Goal: Information Seeking & Learning: Learn about a topic

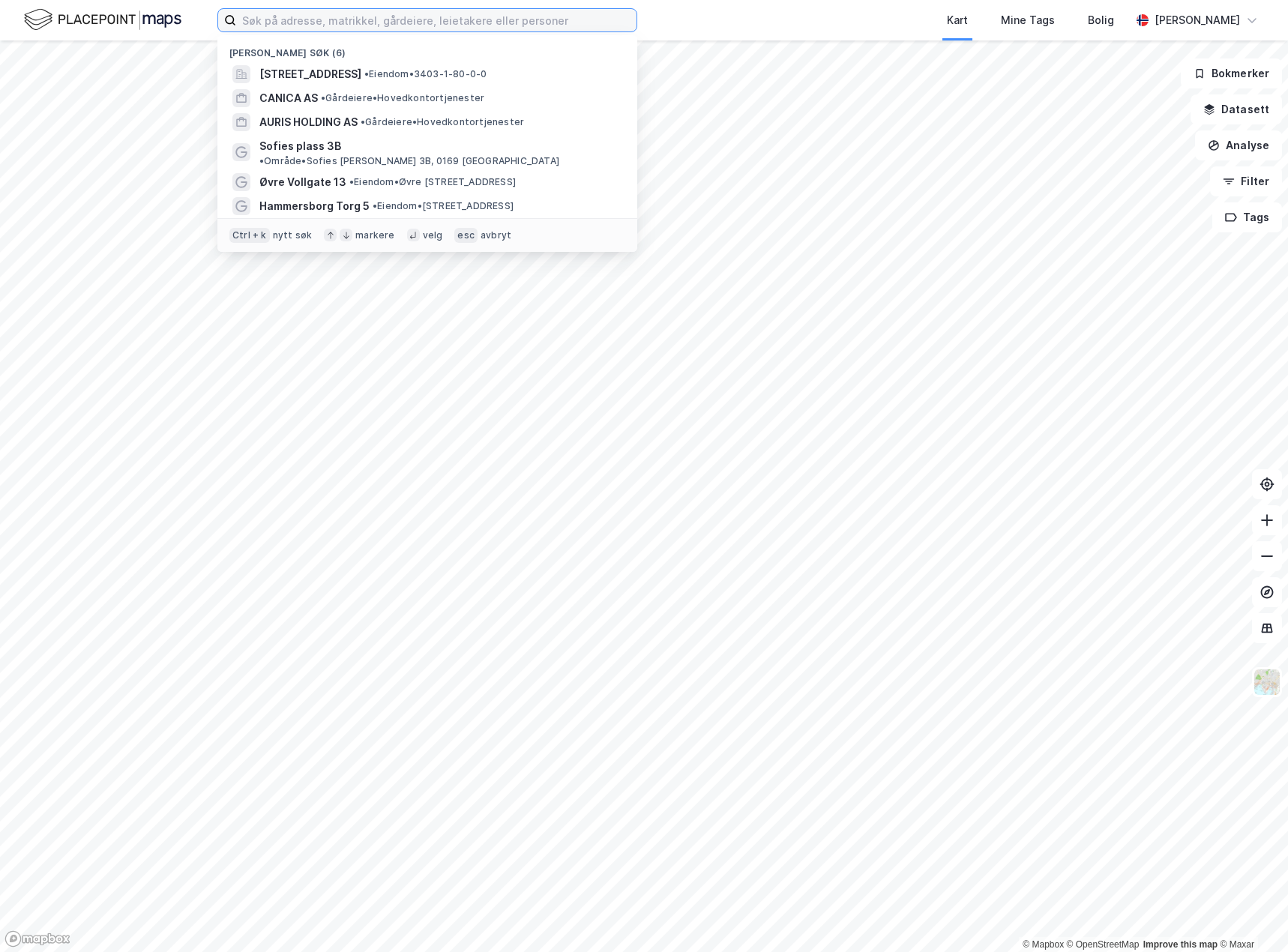
click at [369, 28] on input at bounding box center [436, 20] width 400 height 23
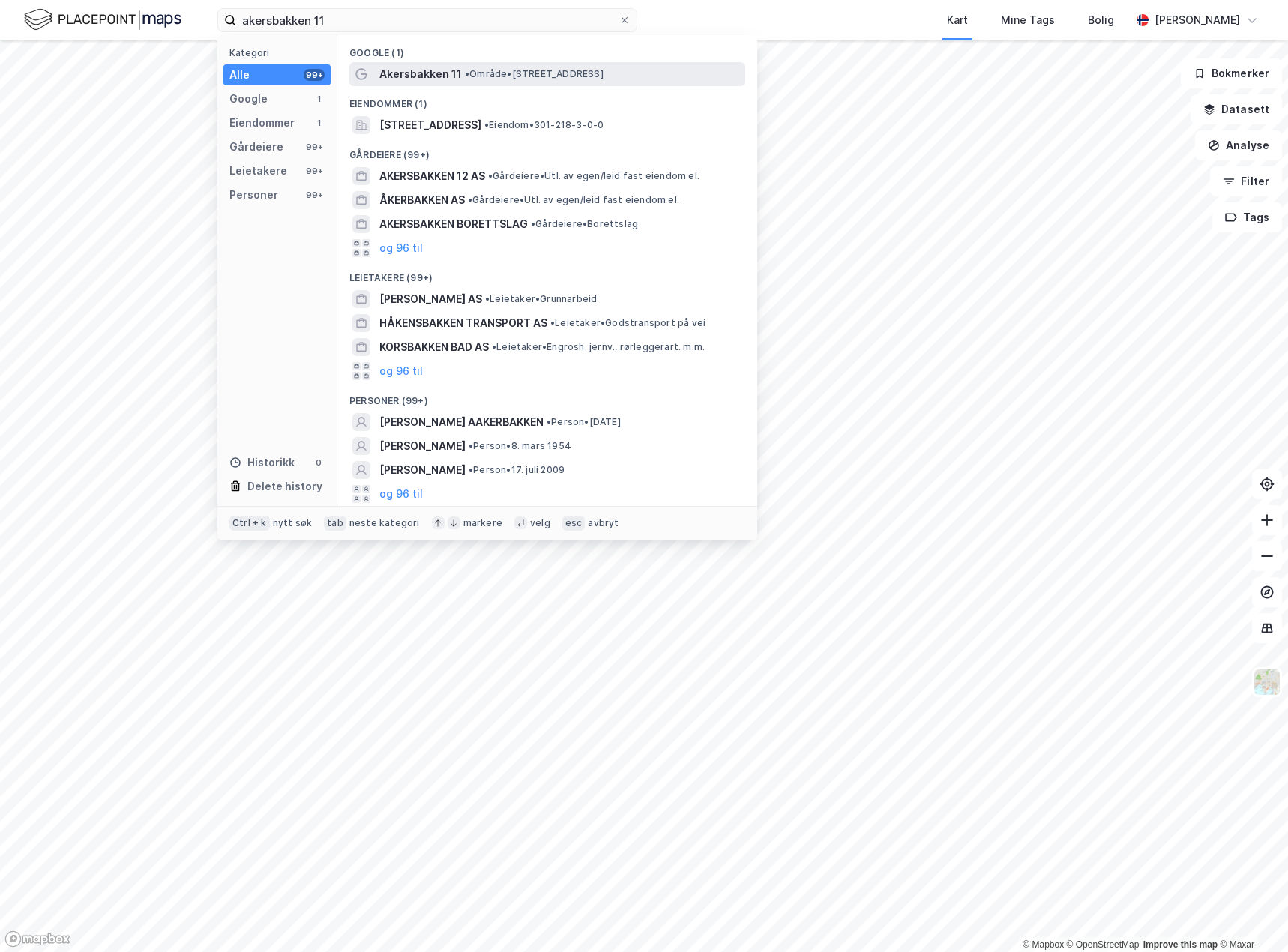
click at [439, 74] on span "Akersbakken 11" at bounding box center [420, 74] width 83 height 18
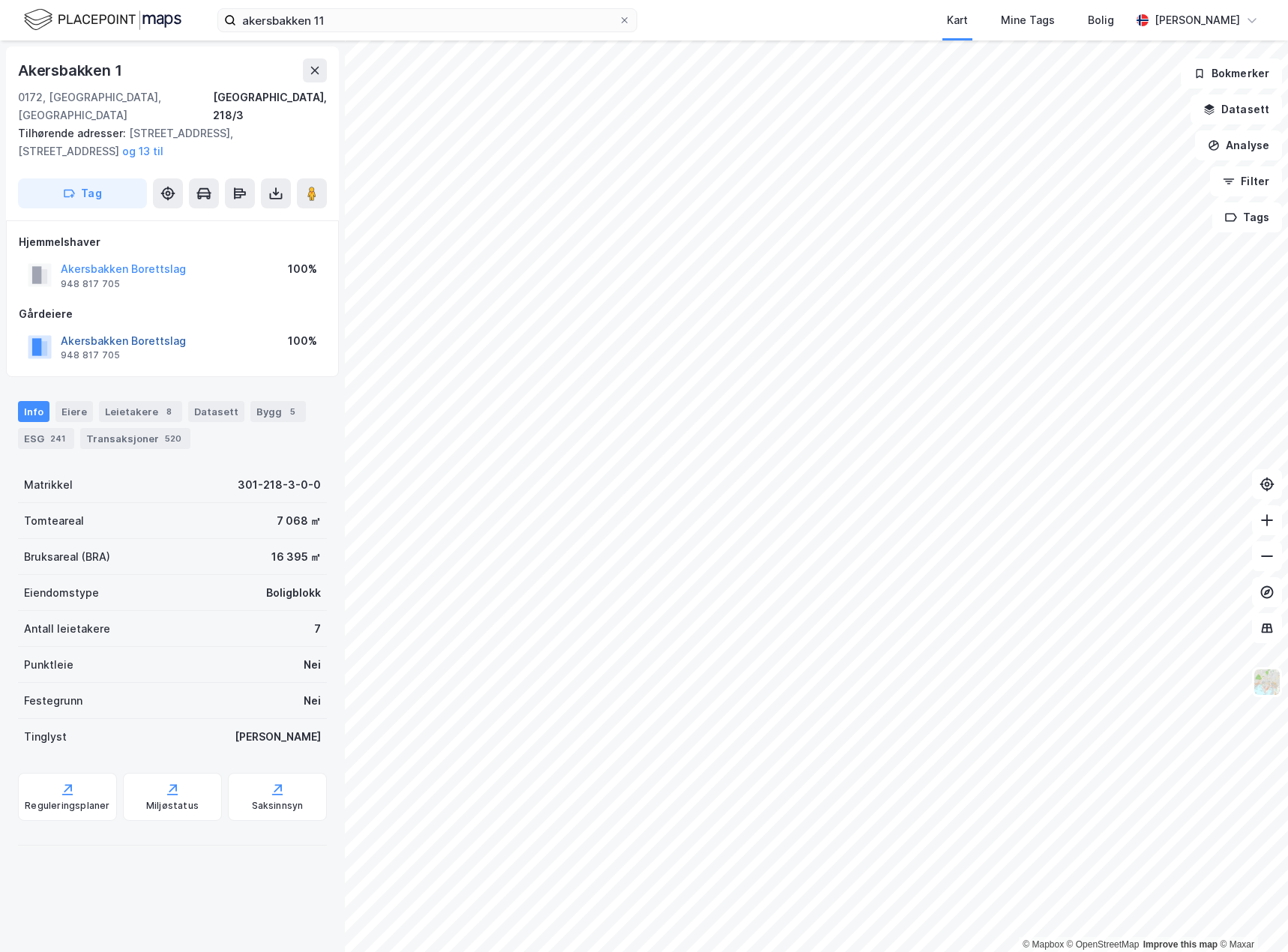
click at [0, 0] on button "Akersbakken Borettslag" at bounding box center [0, 0] width 0 height 0
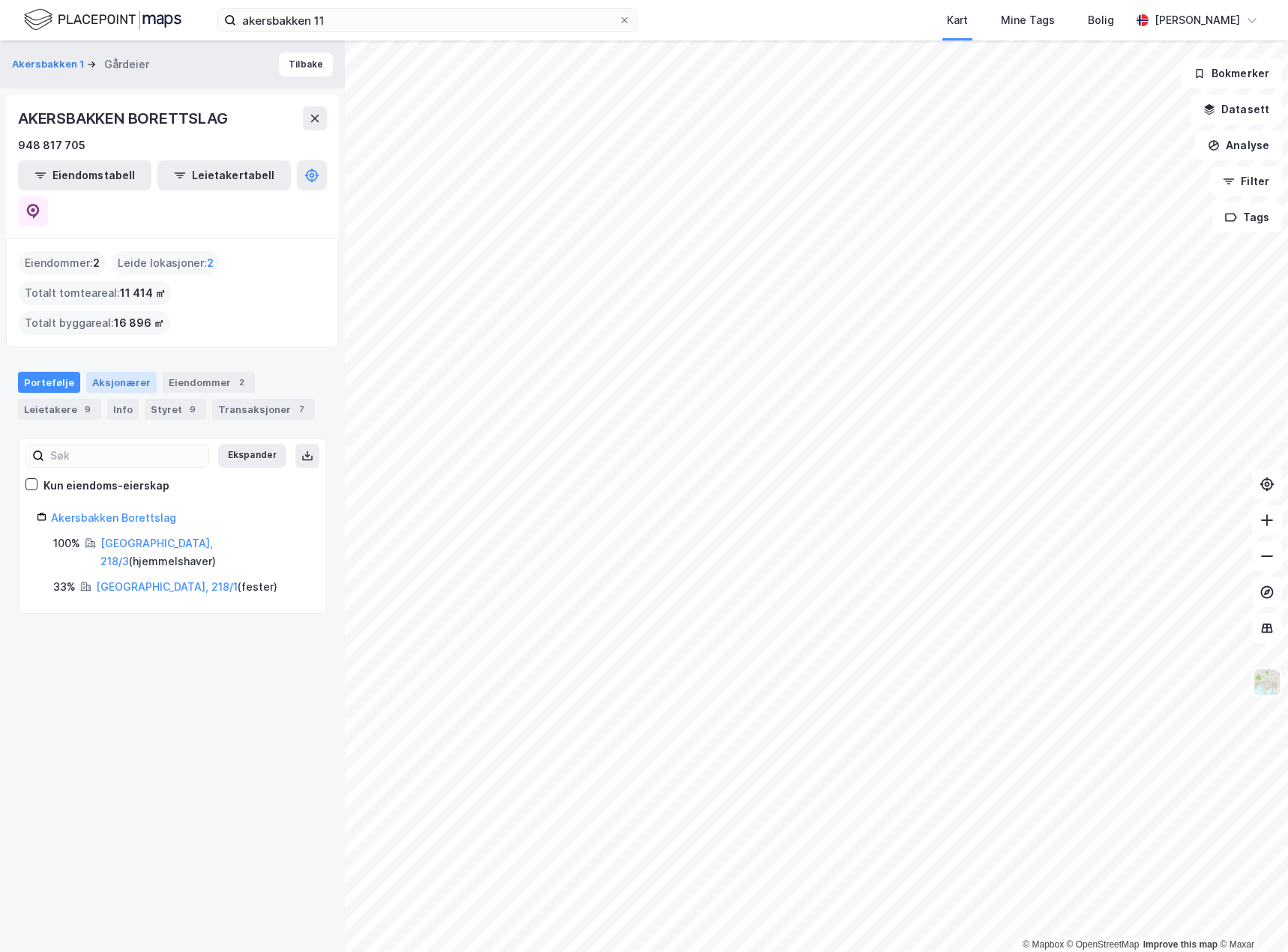
click at [112, 372] on div "Aksjonærer" at bounding box center [121, 382] width 70 height 21
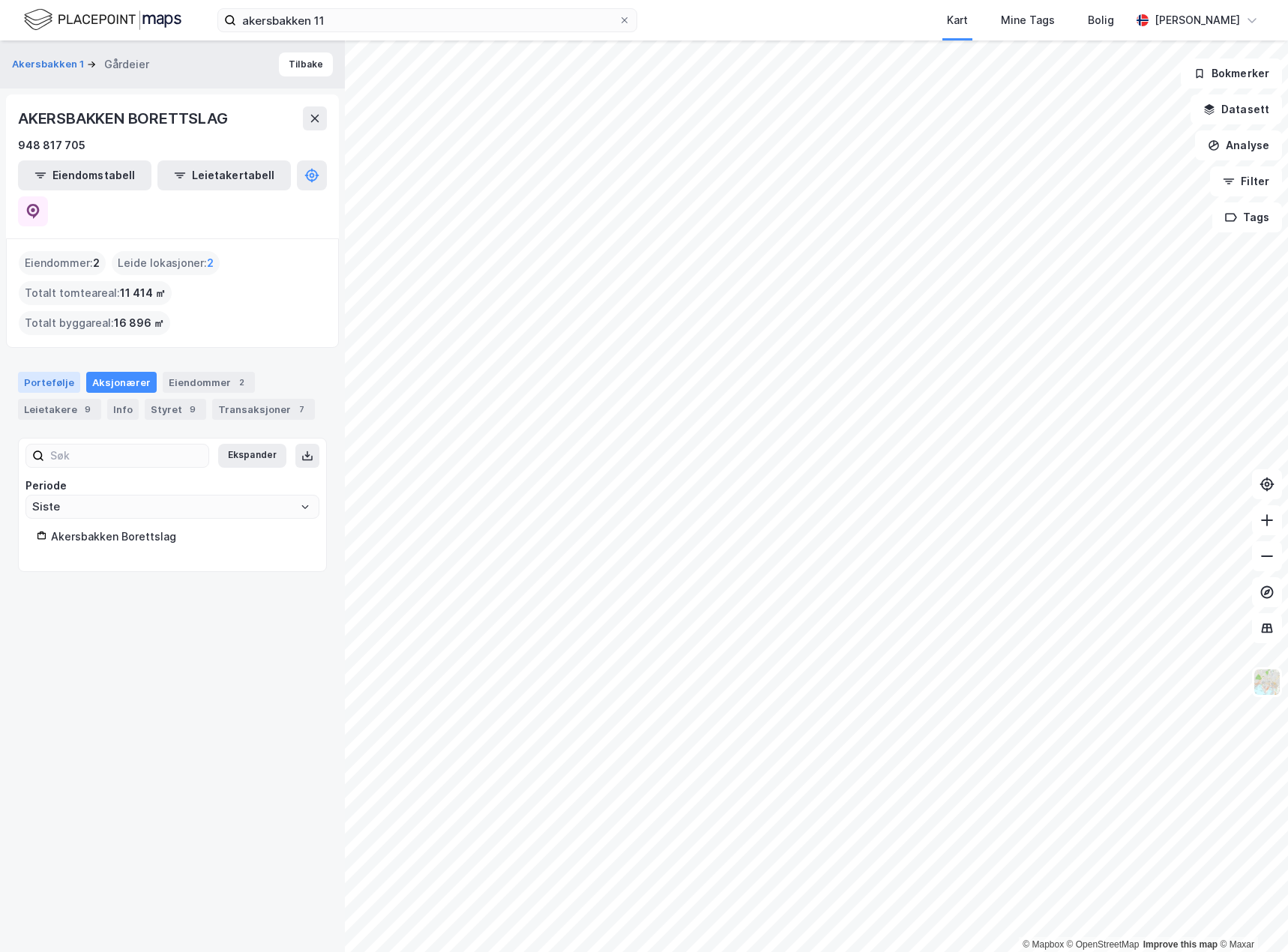
click at [51, 372] on div "Portefølje" at bounding box center [50, 382] width 63 height 21
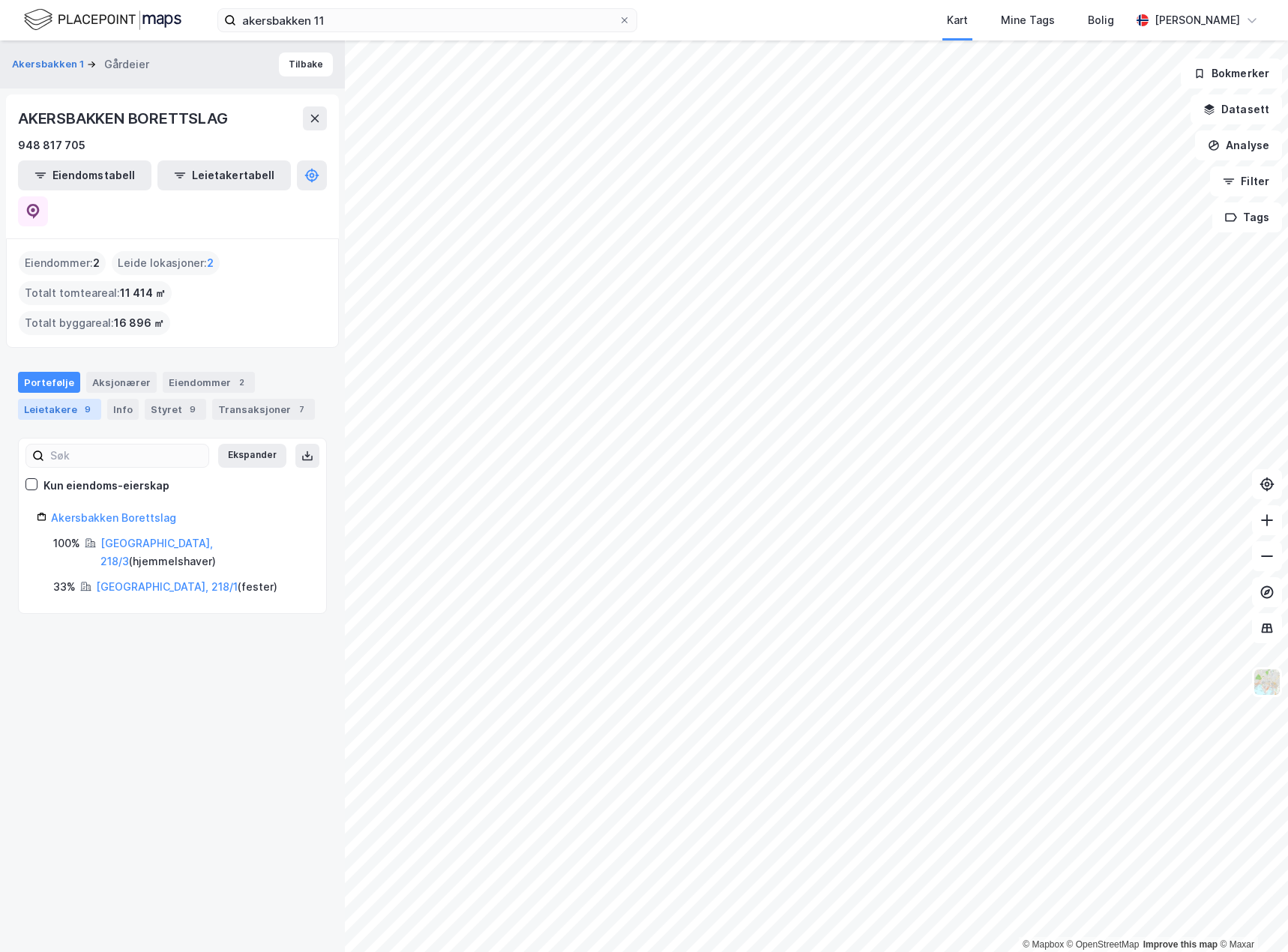
click at [70, 399] on div "Leietakere 9" at bounding box center [60, 409] width 84 height 21
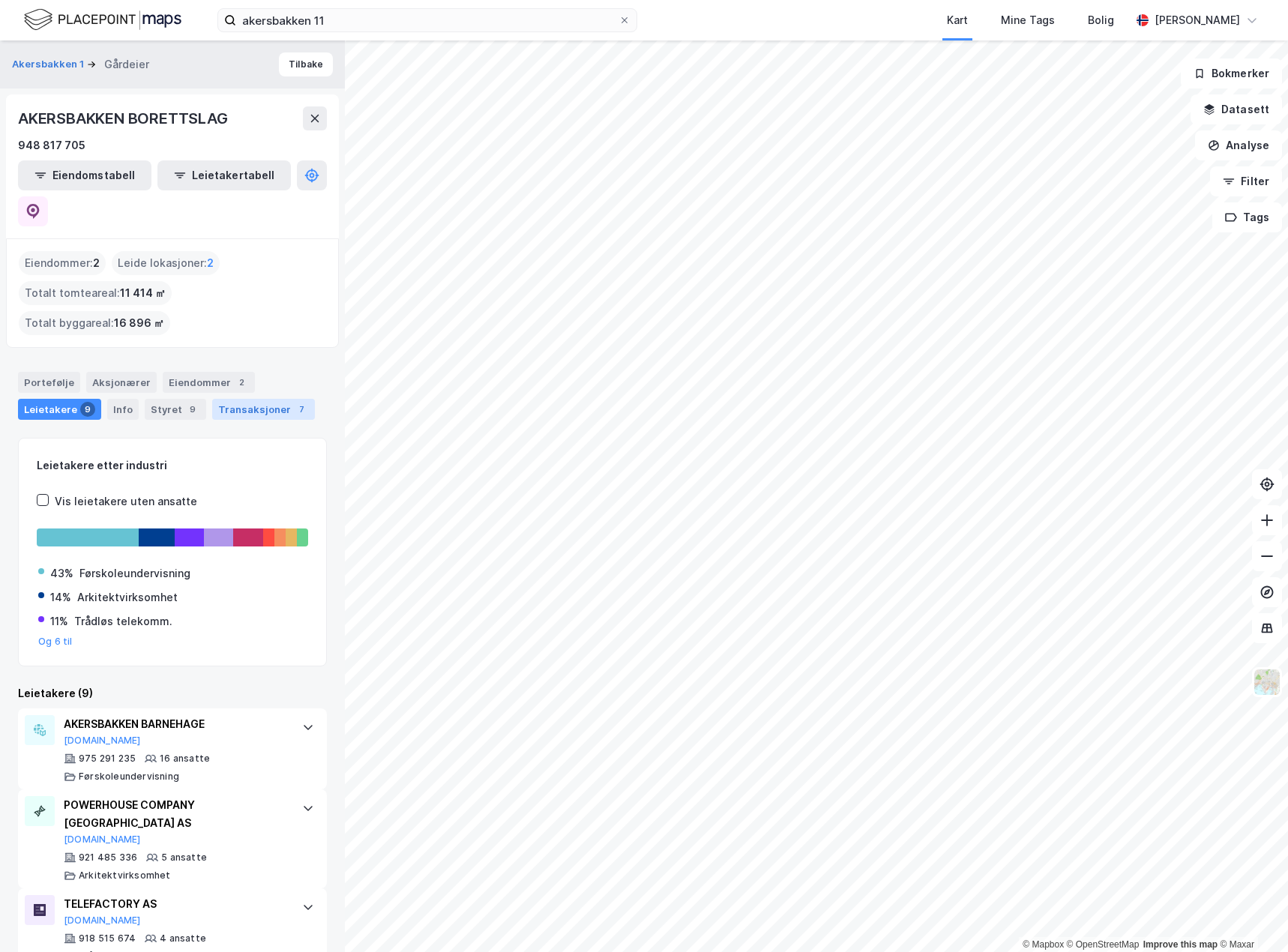
click at [221, 399] on div "Transaksjoner 7" at bounding box center [264, 409] width 103 height 21
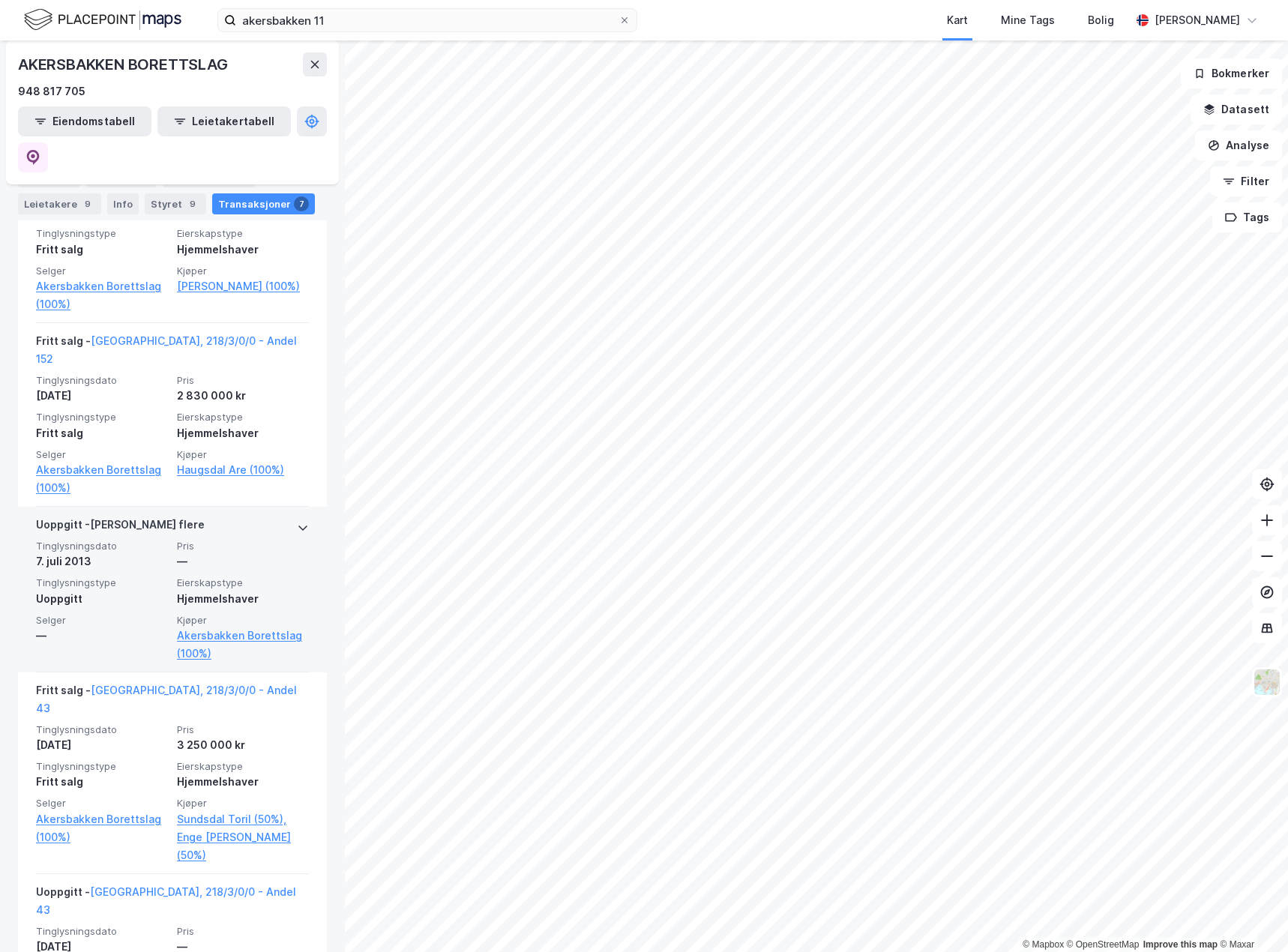
scroll to position [600, 0]
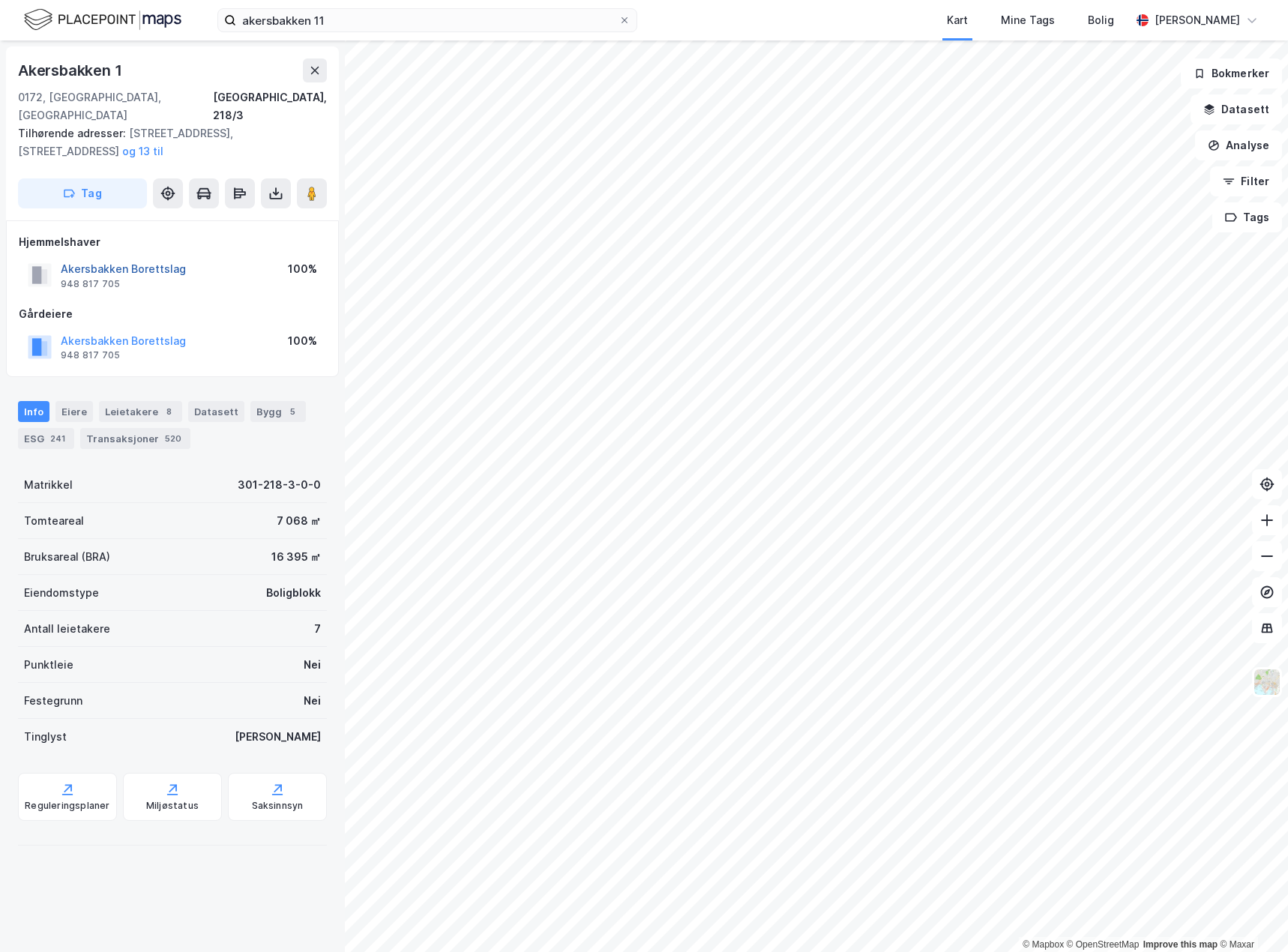
click at [0, 0] on button "Akersbakken Borettslag" at bounding box center [0, 0] width 0 height 0
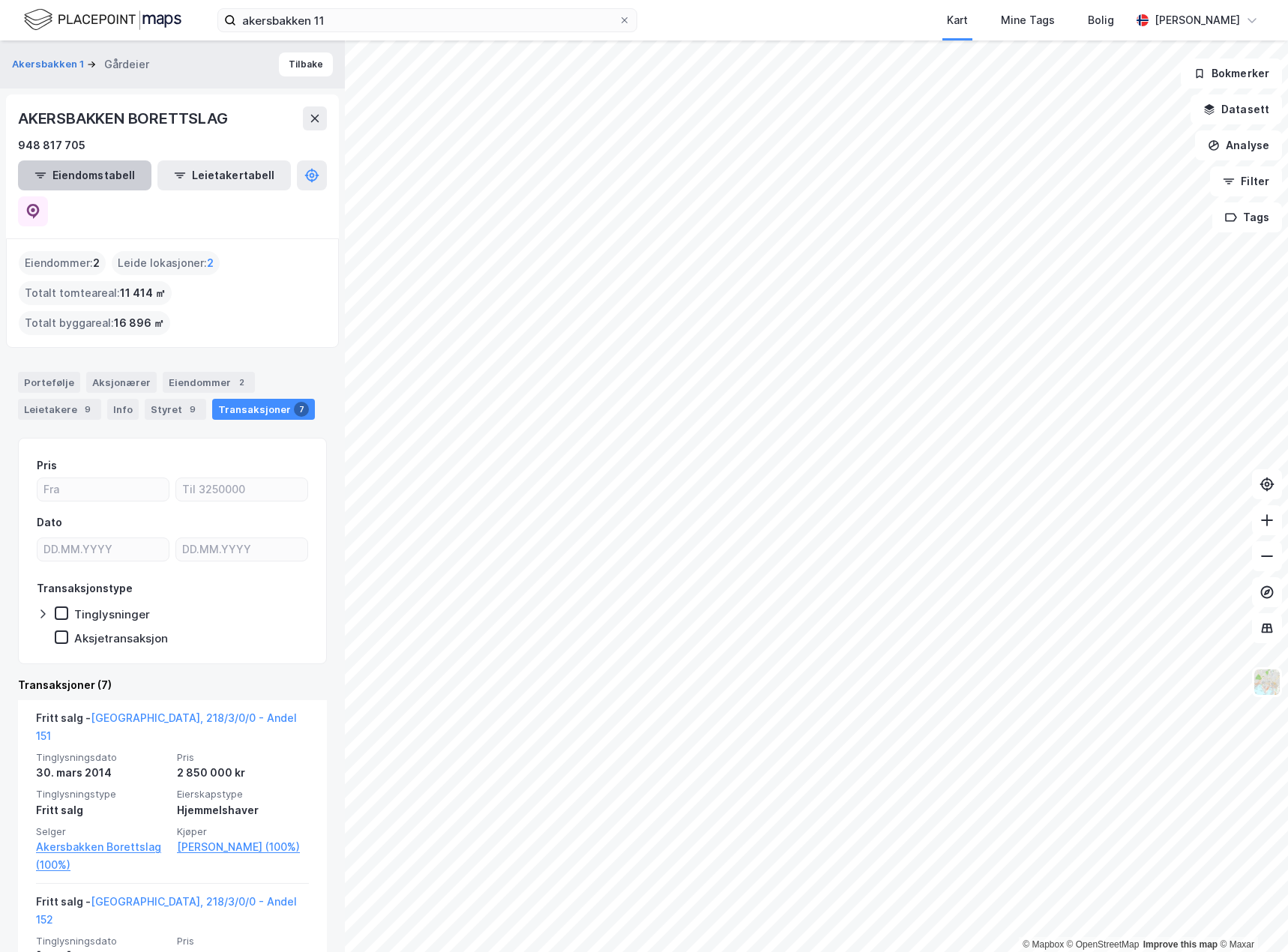
click at [105, 169] on button "Eiendomstabell" at bounding box center [84, 175] width 133 height 30
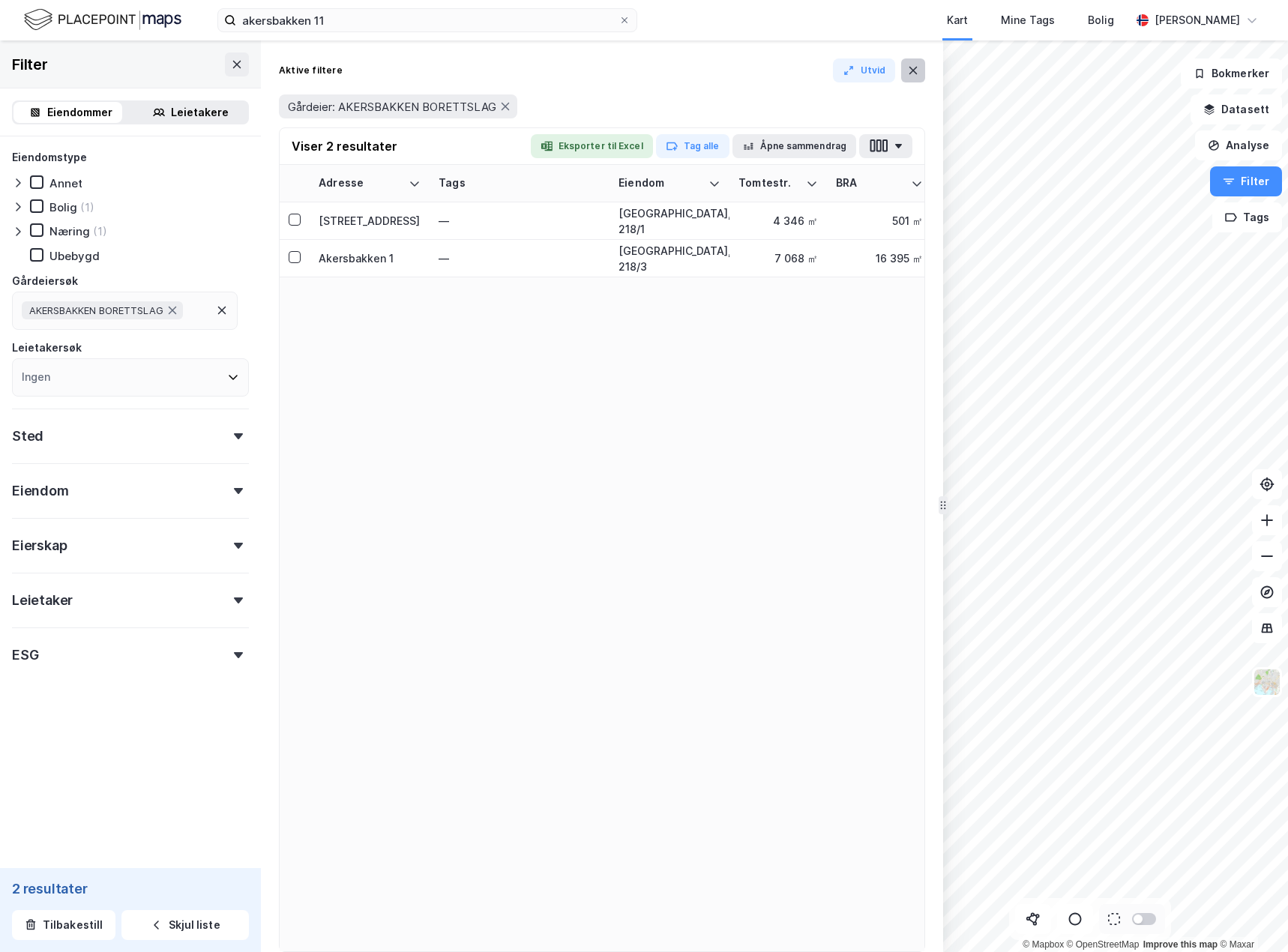
click at [909, 62] on button at bounding box center [914, 70] width 24 height 24
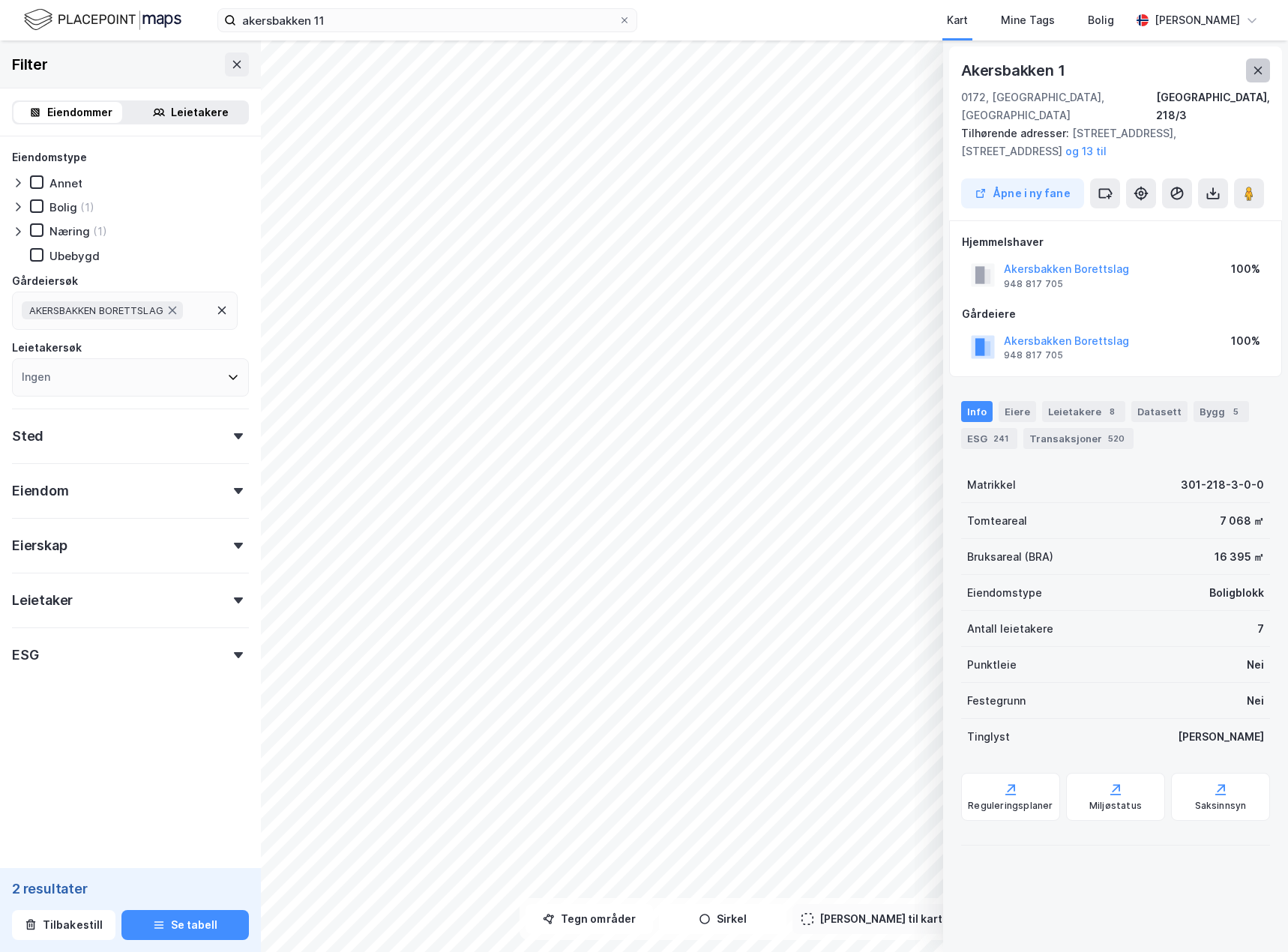
click at [1254, 64] on button at bounding box center [1258, 70] width 24 height 24
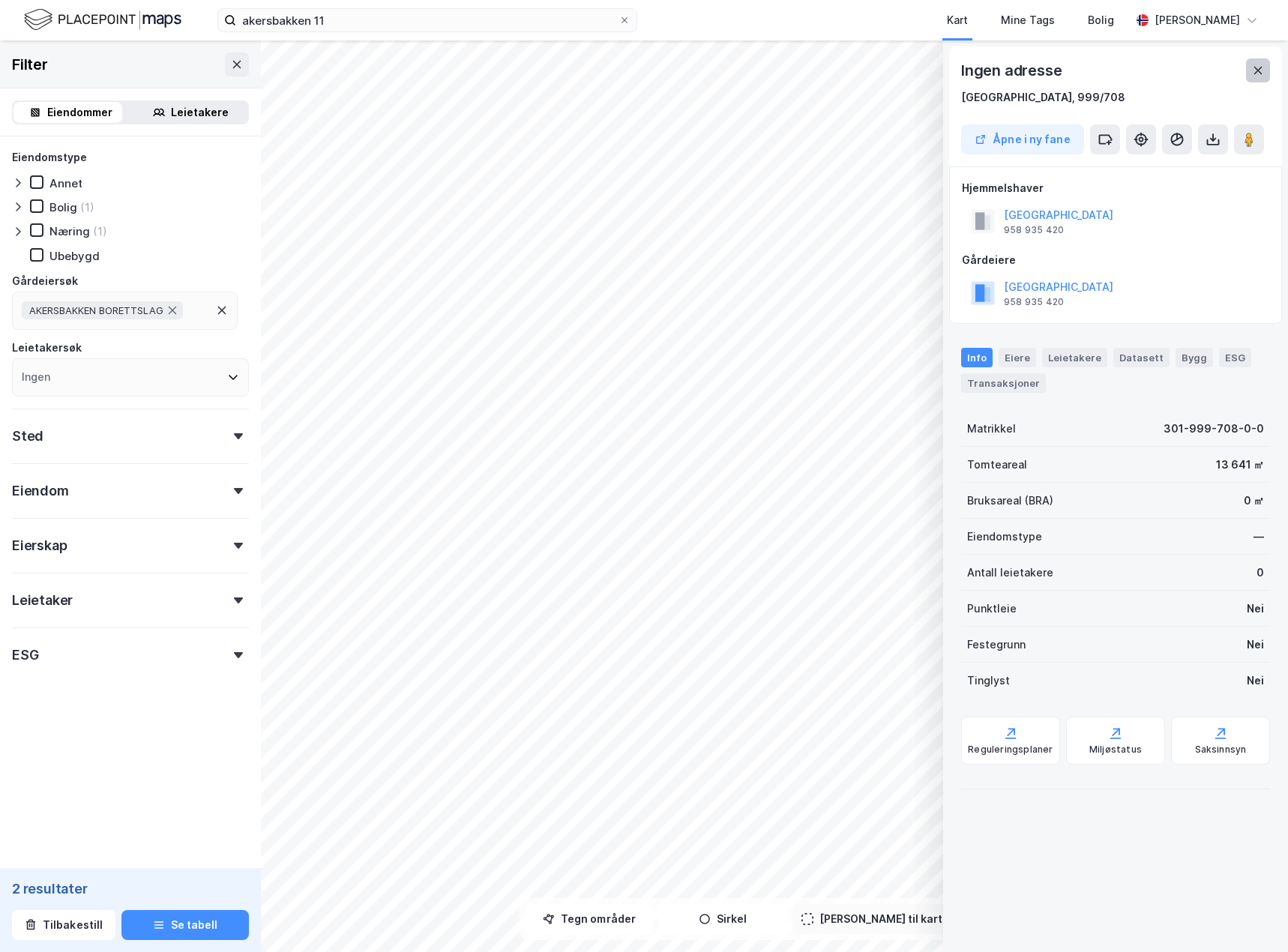
click at [1262, 74] on icon at bounding box center [1258, 70] width 8 height 8
click at [1260, 71] on icon at bounding box center [1258, 70] width 12 height 12
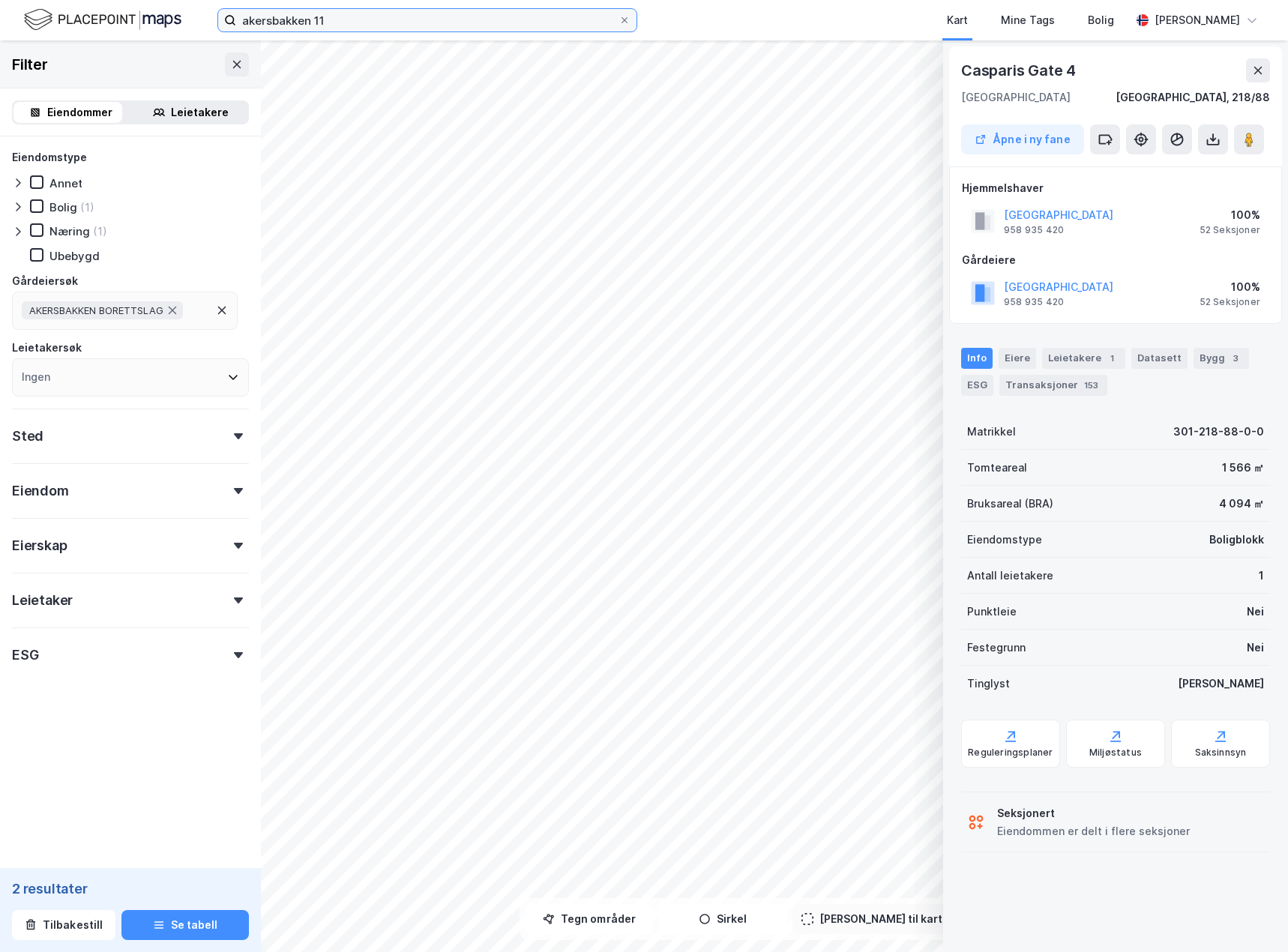
click at [435, 23] on input "akersbakken 11" at bounding box center [426, 20] width 382 height 23
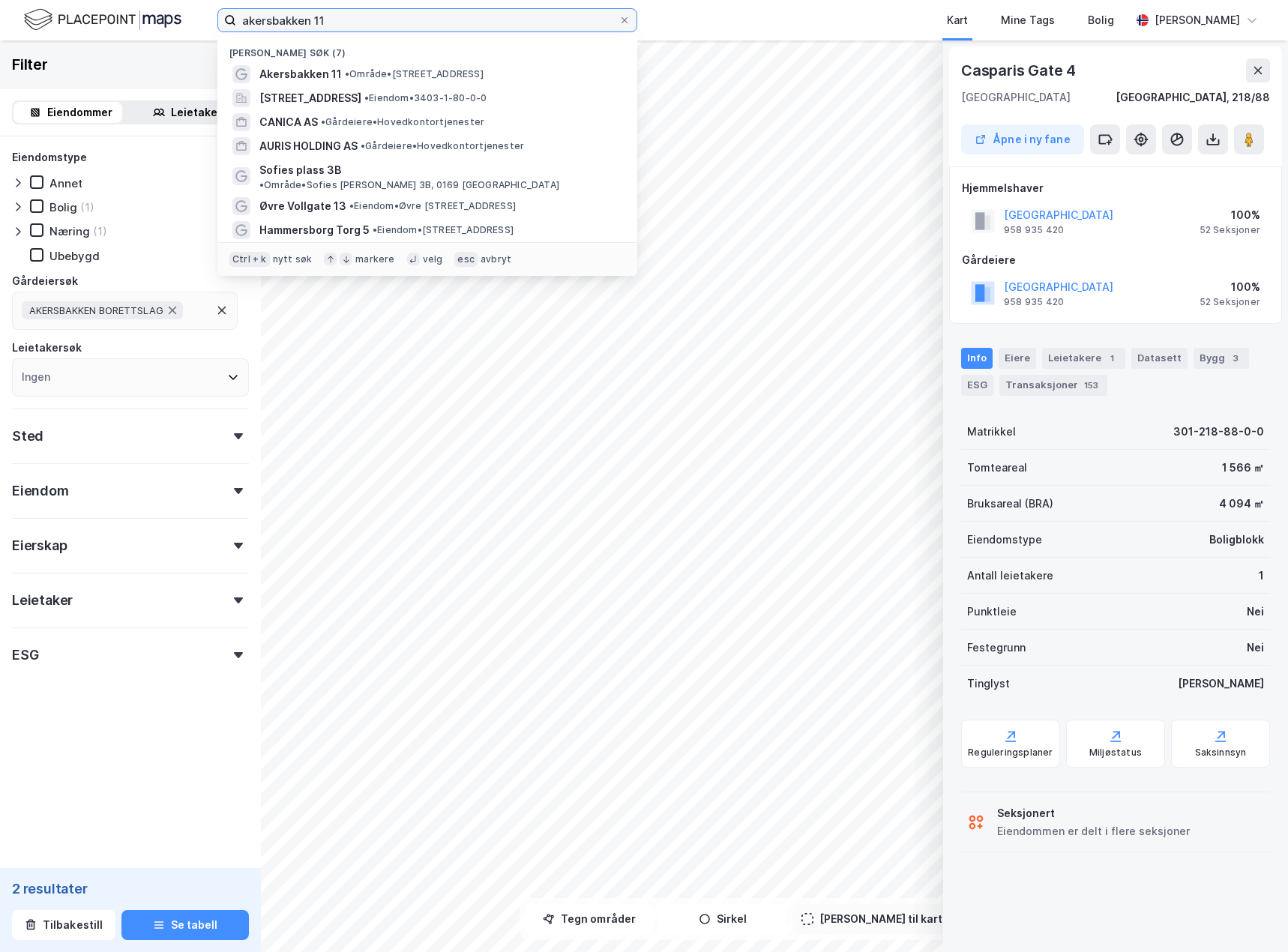
click at [435, 22] on input "akersbakken 11" at bounding box center [426, 20] width 382 height 23
click at [436, 20] on input "akersbakken 11" at bounding box center [426, 20] width 382 height 23
drag, startPoint x: 436, startPoint y: 20, endPoint x: 431, endPoint y: 14, distance: 7.8
click at [431, 14] on input "akersbakken 11" at bounding box center [426, 20] width 382 height 23
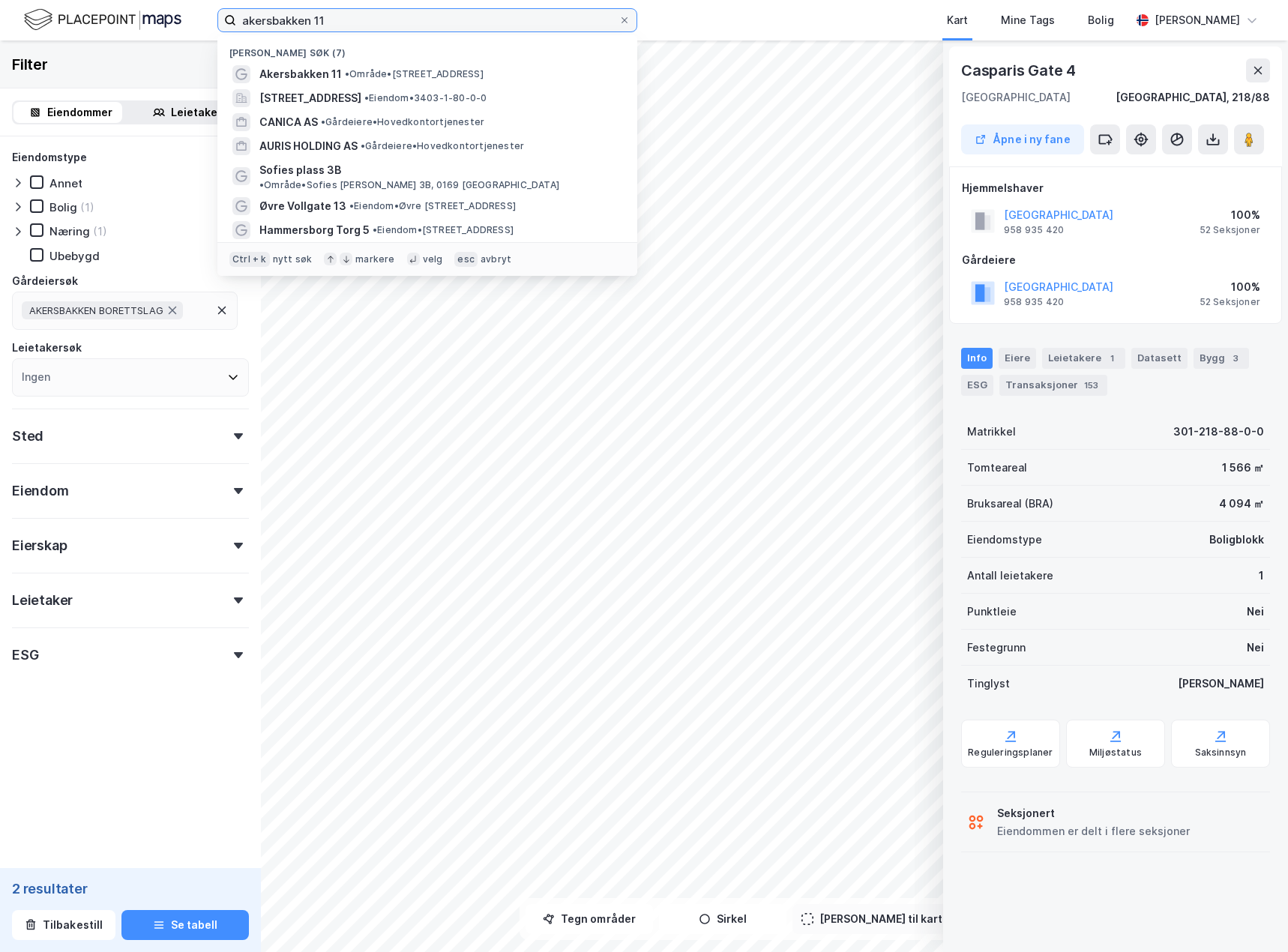
click at [431, 14] on input "akersbakken 11" at bounding box center [426, 20] width 382 height 23
click at [431, 10] on input "akersbakken 11" at bounding box center [426, 20] width 382 height 23
drag, startPoint x: 431, startPoint y: 10, endPoint x: 225, endPoint y: 19, distance: 206.2
click at [225, 19] on label "akersbakken 11" at bounding box center [427, 20] width 419 height 24
click at [236, 19] on input "akersbakken 11" at bounding box center [426, 20] width 382 height 23
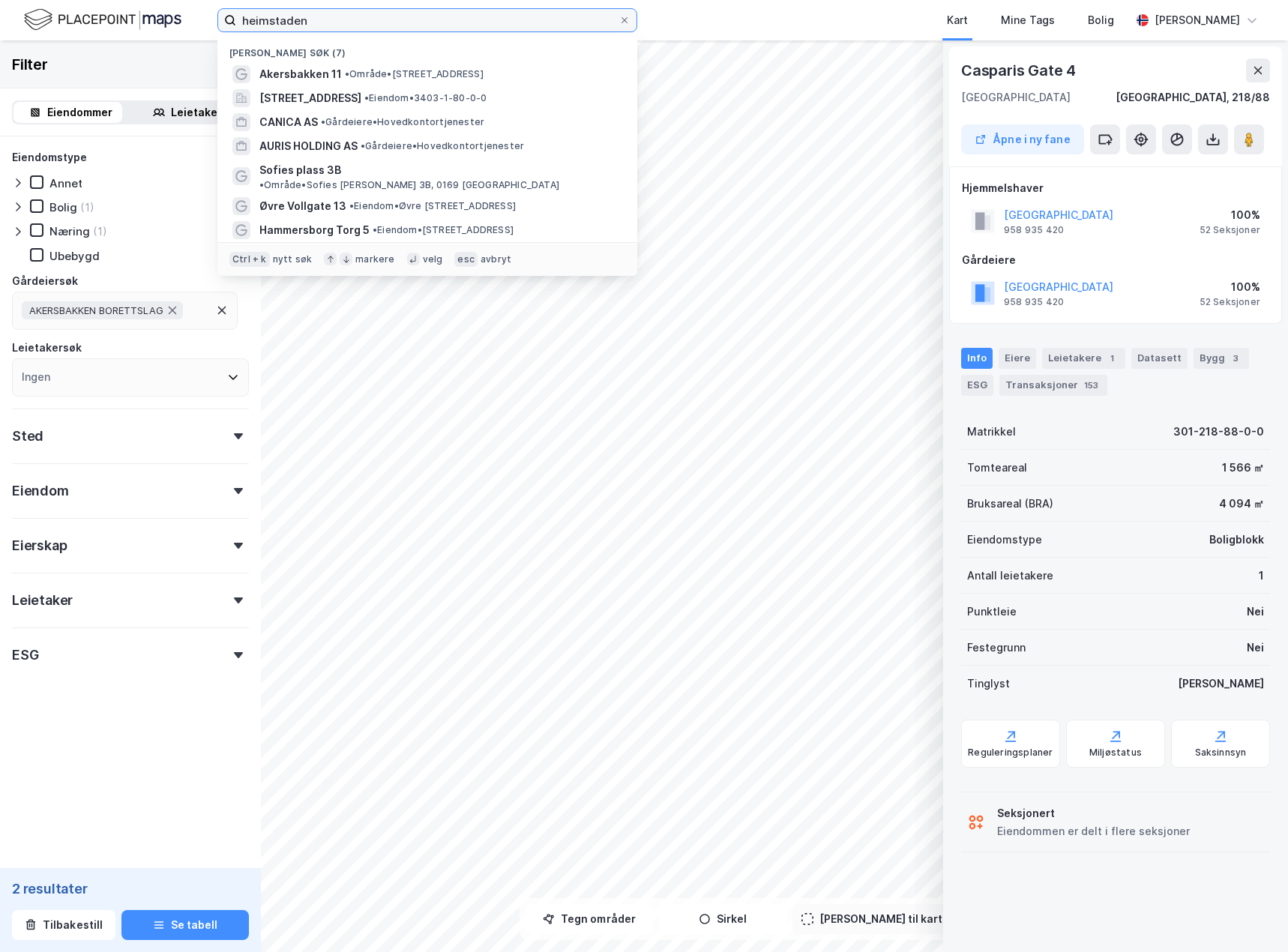
type input "heimstaden"
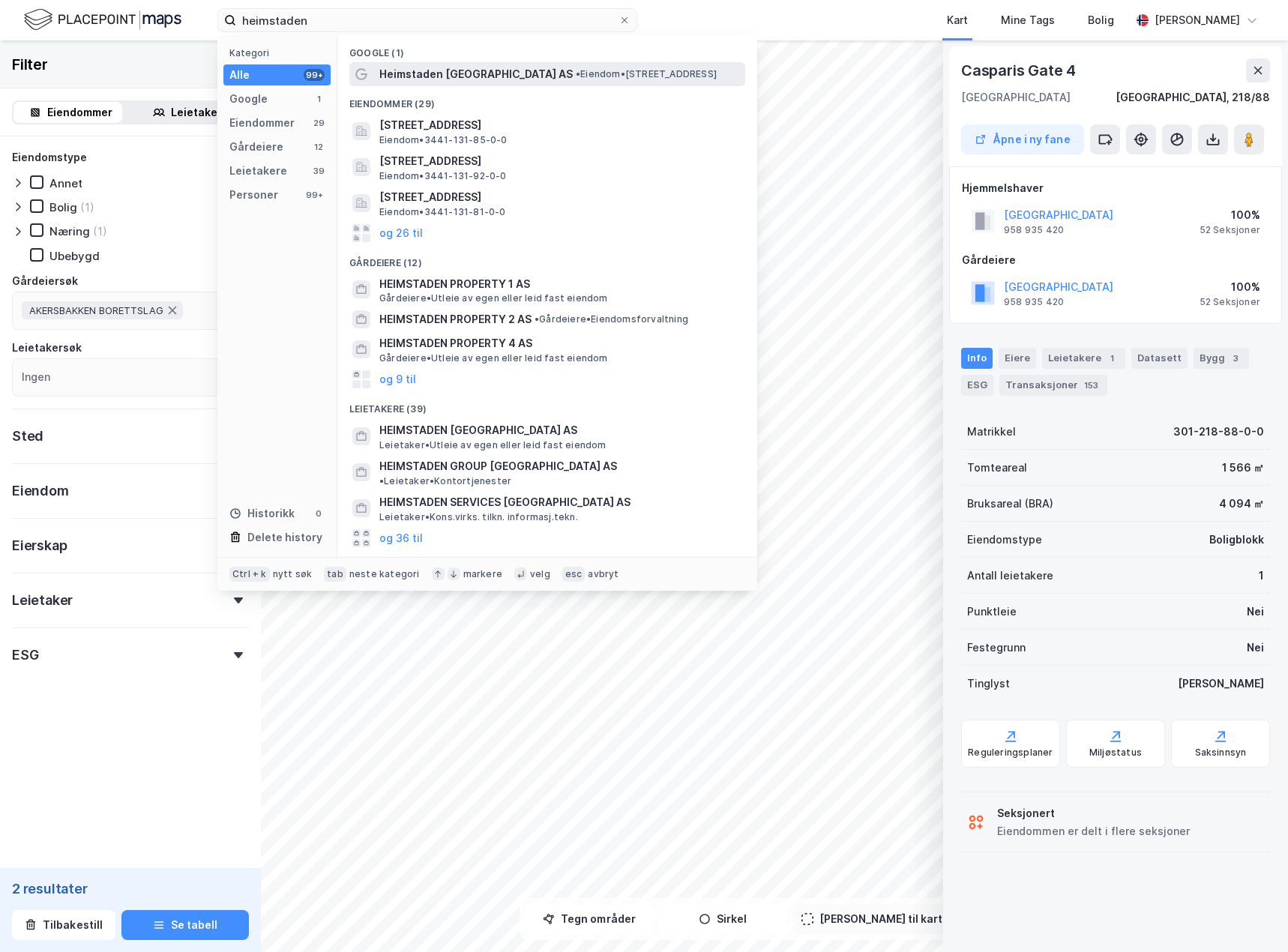
click at [453, 74] on span "Heimstaden [GEOGRAPHIC_DATA] AS" at bounding box center [476, 74] width 193 height 18
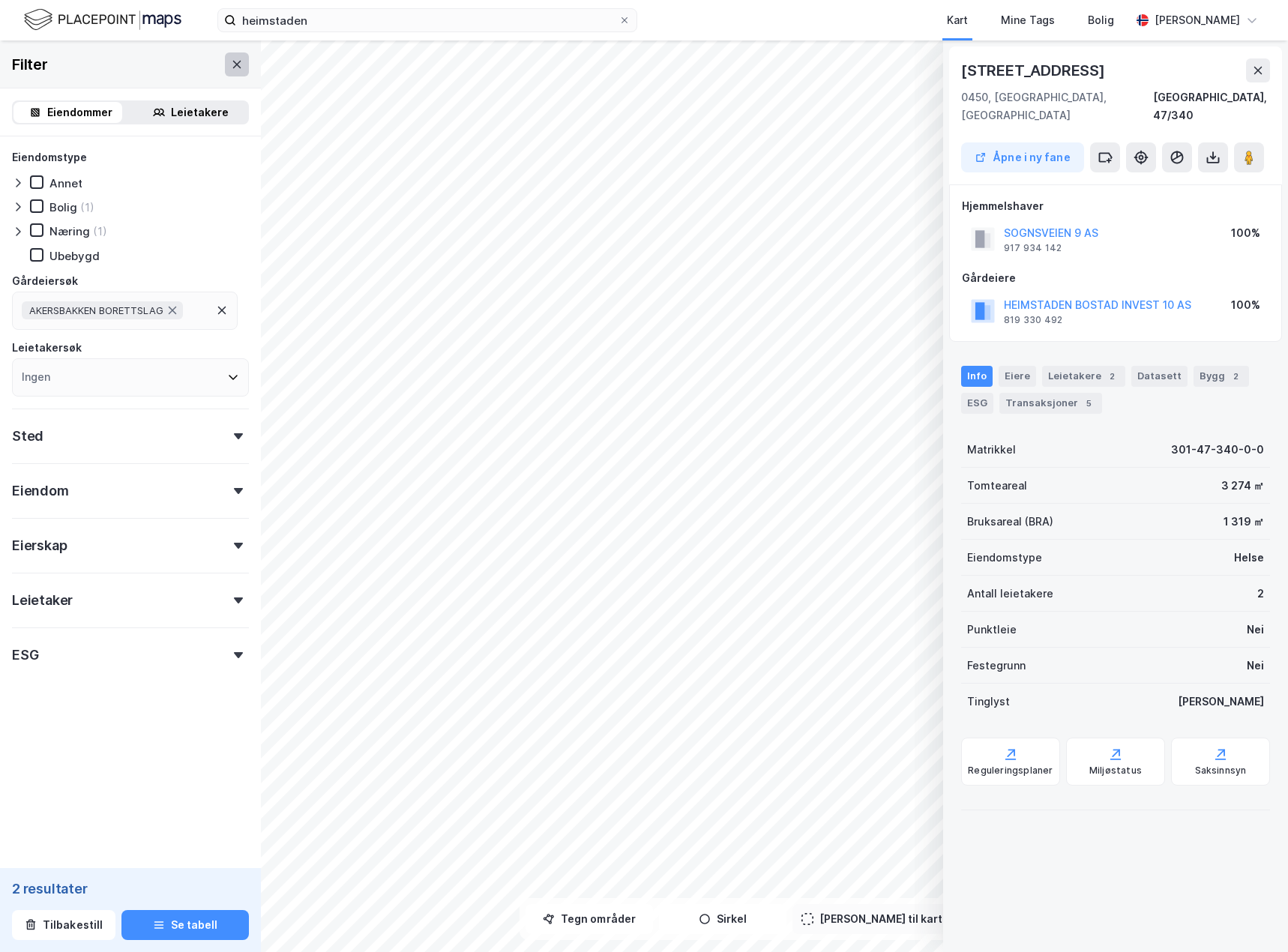
click at [231, 58] on icon at bounding box center [237, 64] width 12 height 12
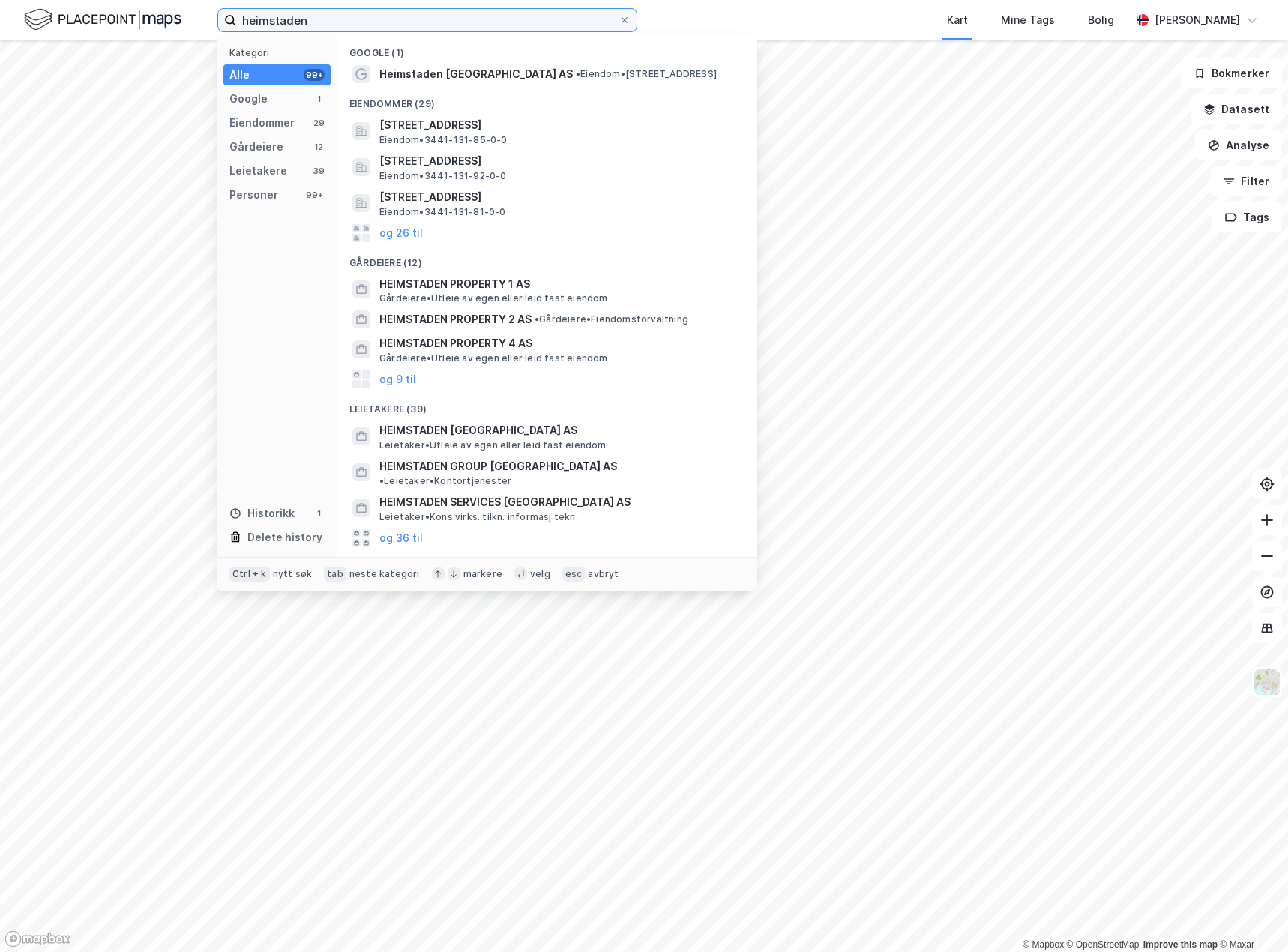
click at [389, 10] on input "heimstaden" at bounding box center [426, 20] width 382 height 23
click at [422, 73] on span "Heimstaden [GEOGRAPHIC_DATA] AS" at bounding box center [476, 74] width 193 height 18
